Goal: Information Seeking & Learning: Learn about a topic

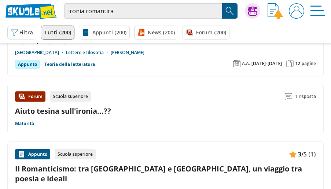
scroll to position [209, 0]
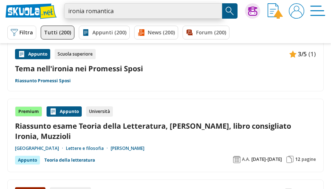
click at [139, 8] on input "ironia romantica" at bounding box center [143, 10] width 158 height 15
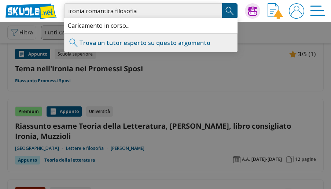
type input "ironia romantica filosofia"
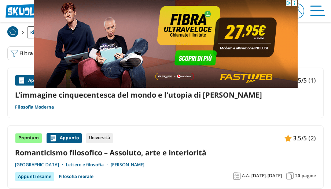
click at [86, 148] on link "Romanticismo filosofico – Assoluto, arte e interiorità" at bounding box center [165, 153] width 300 height 10
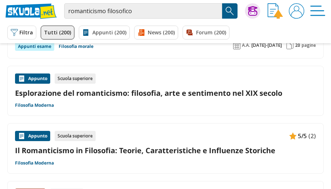
scroll to position [217, 0]
